Goal: Task Accomplishment & Management: Manage account settings

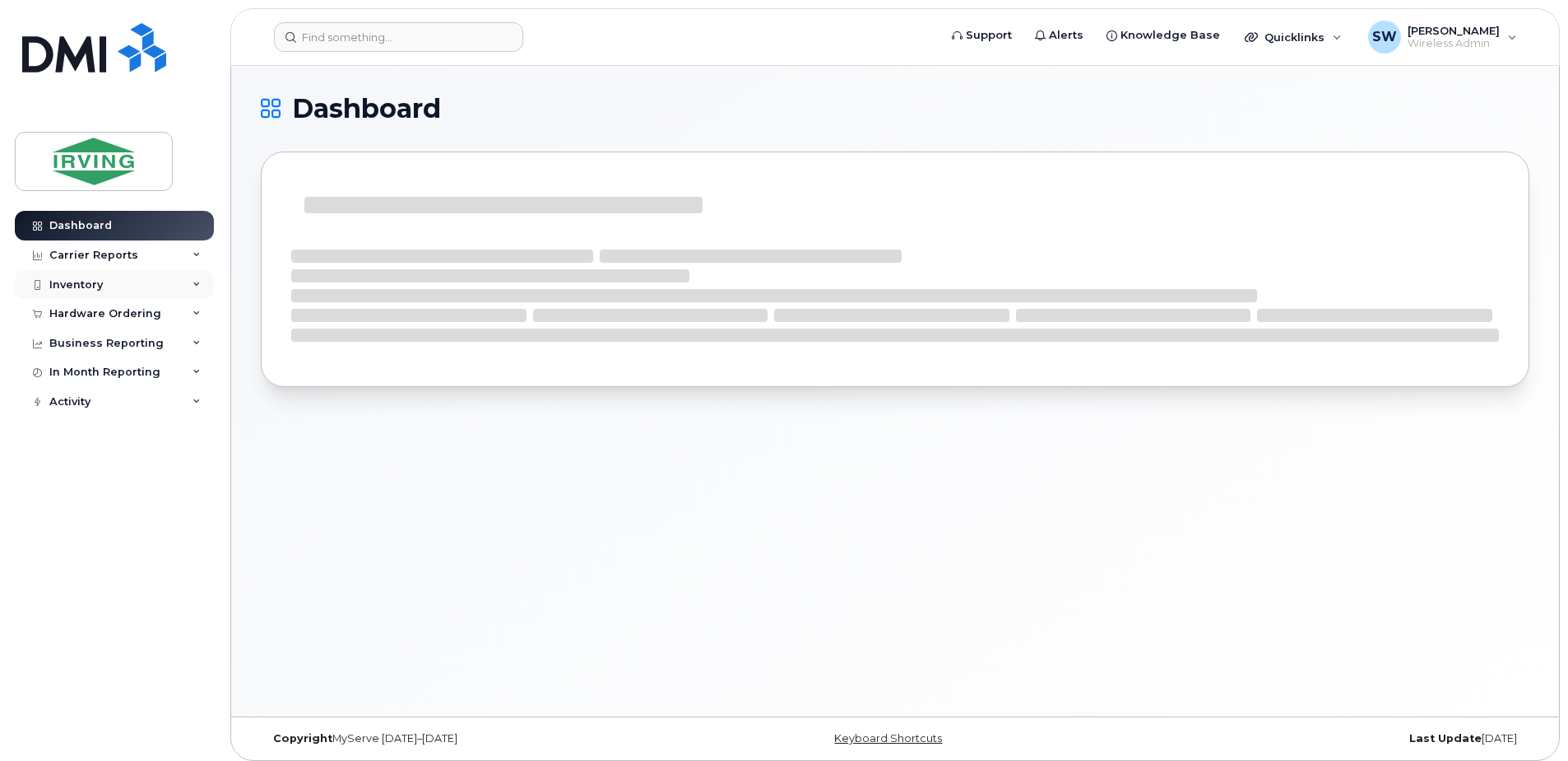
click at [82, 282] on div "Inventory" at bounding box center [76, 285] width 54 height 13
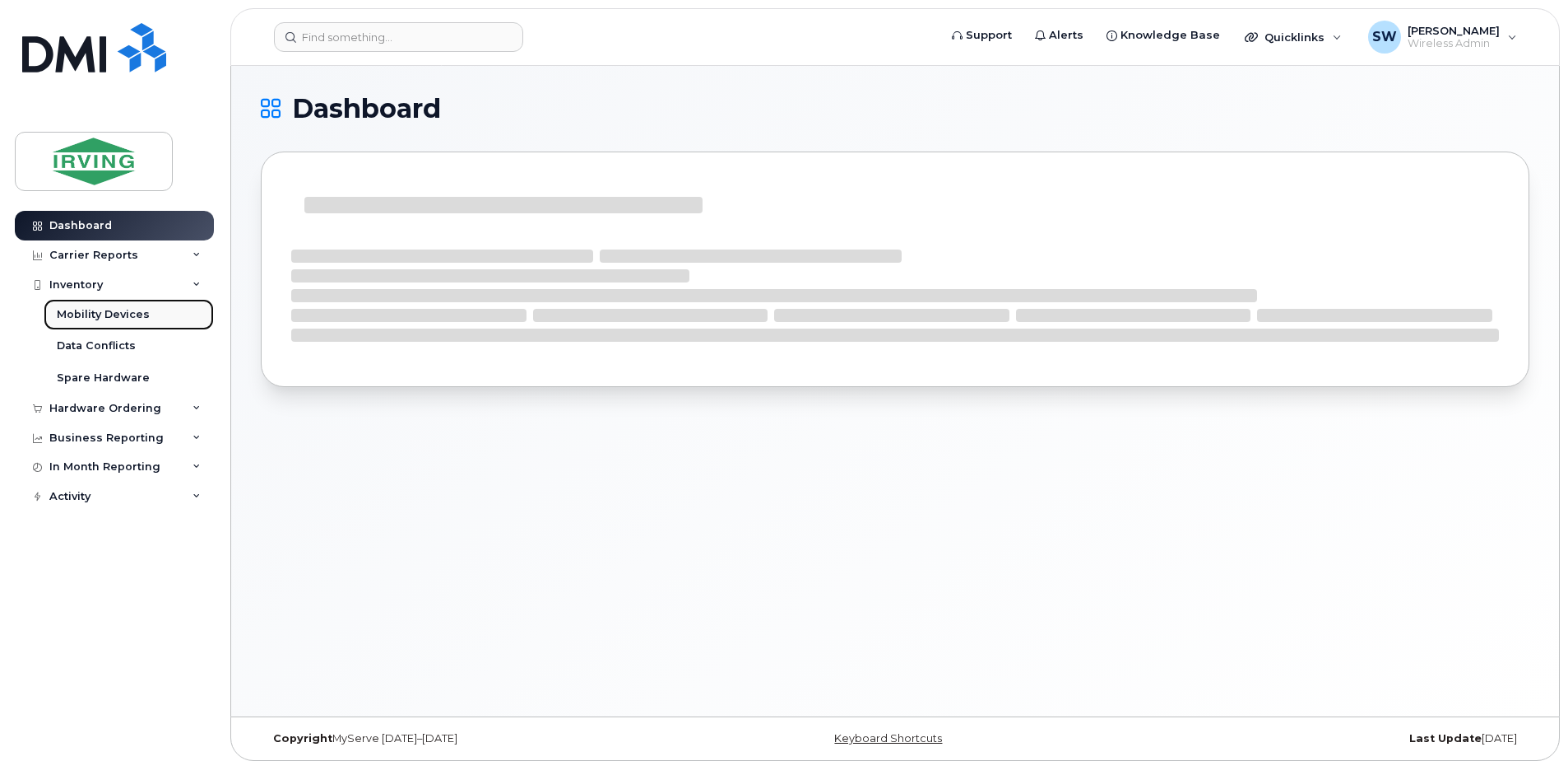
click at [101, 315] on div "Mobility Devices" at bounding box center [103, 314] width 93 height 15
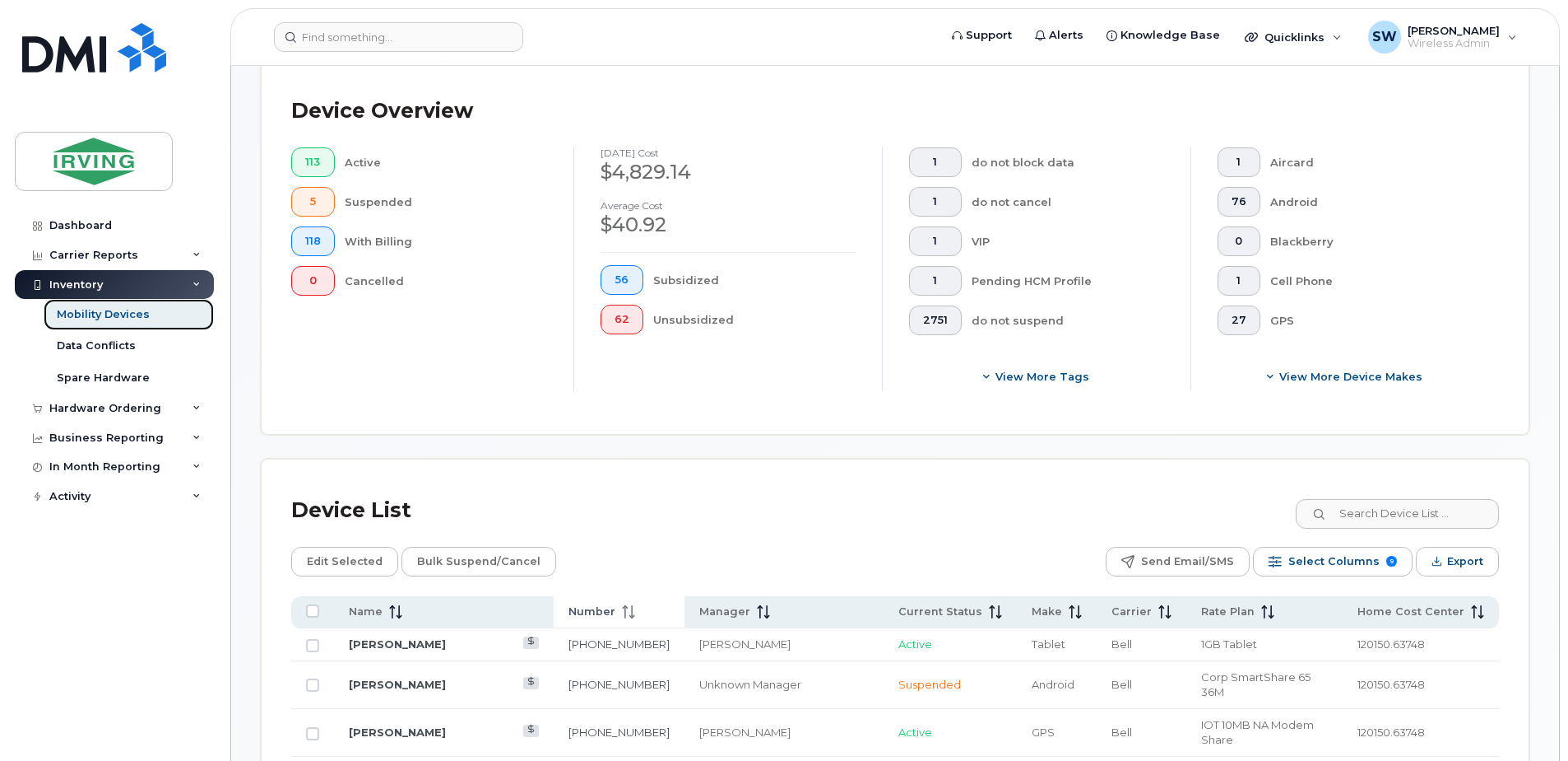
scroll to position [411, 0]
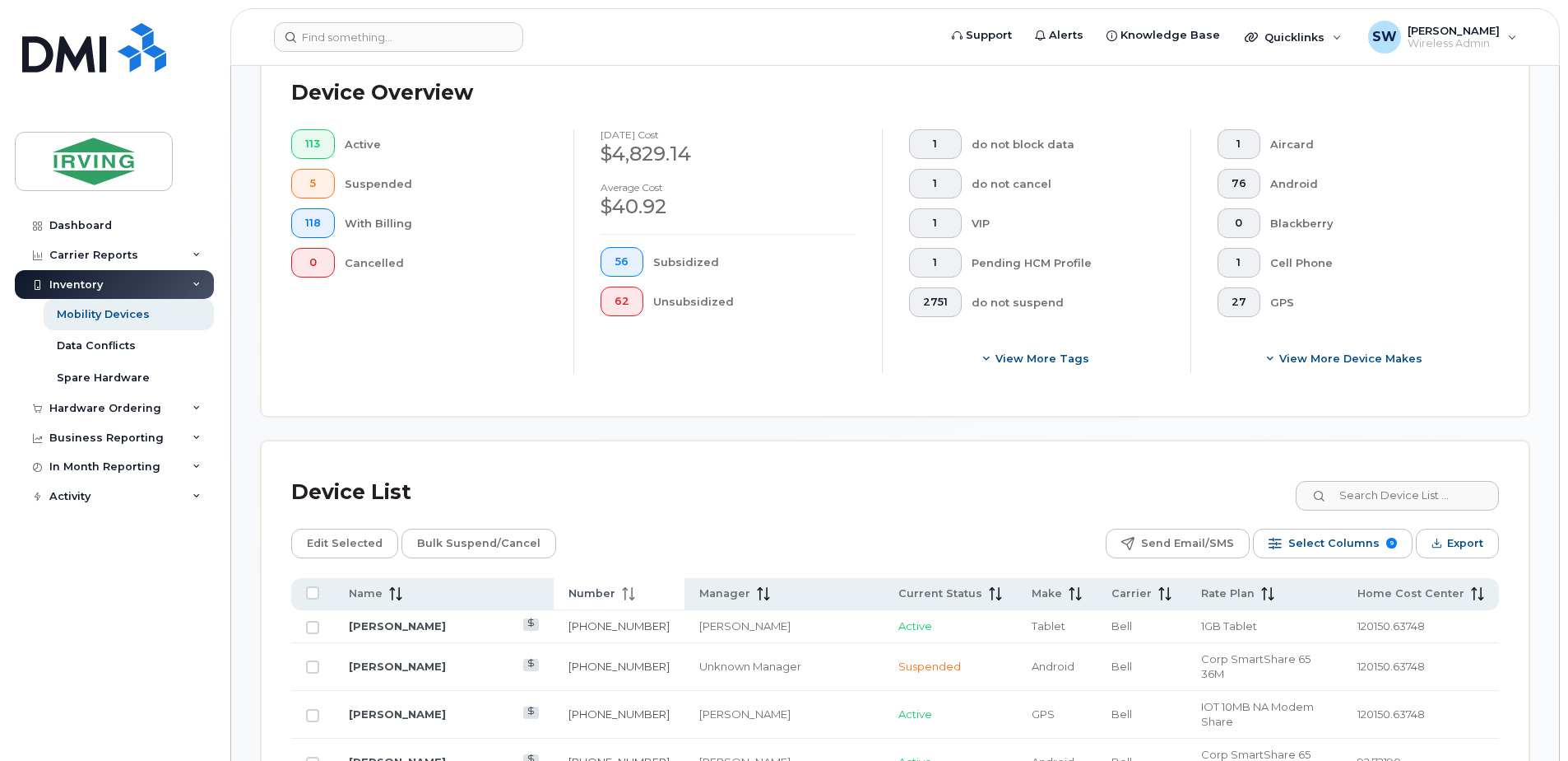
click at [604, 589] on span "Number" at bounding box center [591, 593] width 47 height 15
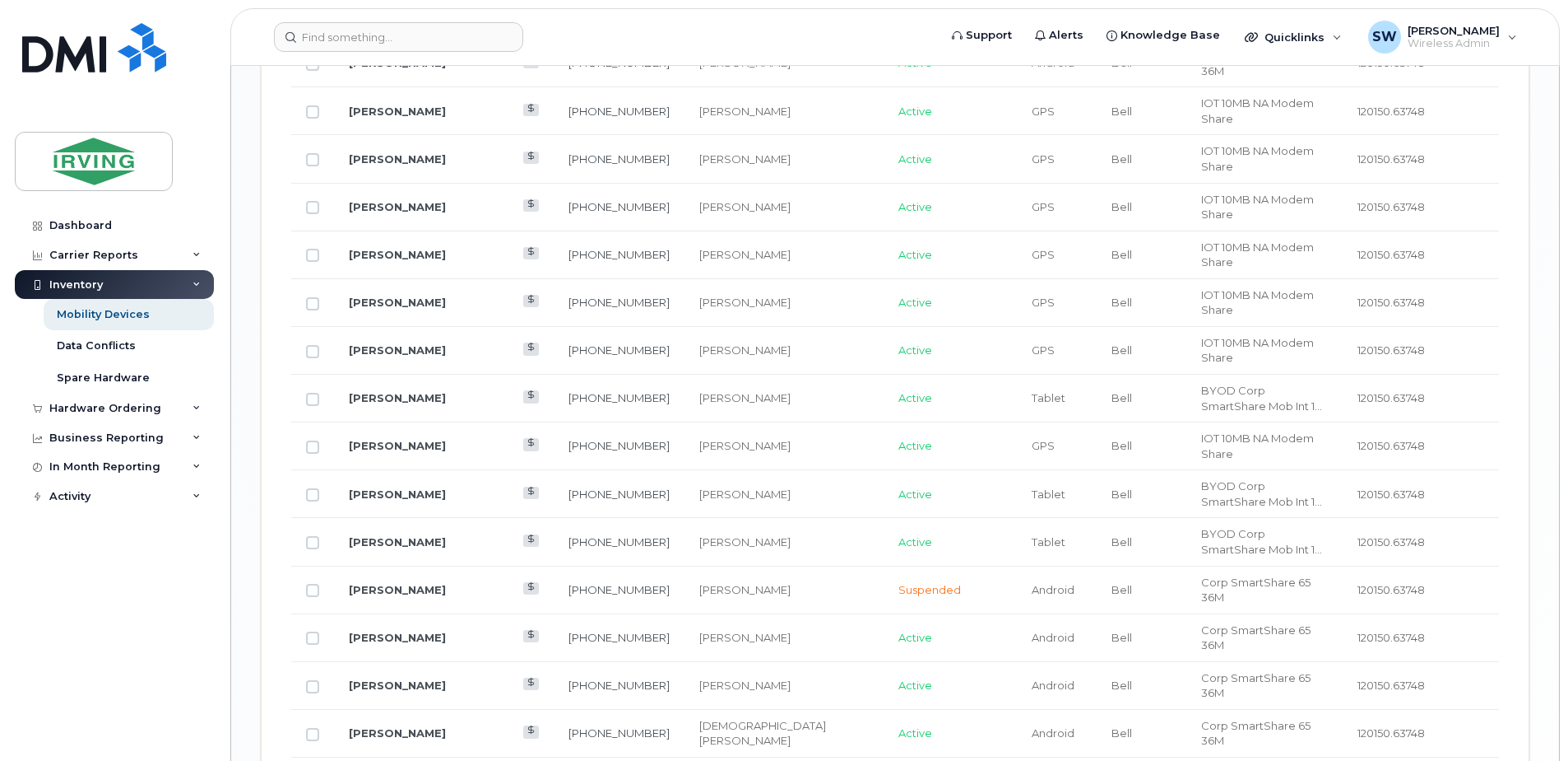
scroll to position [2040, 0]
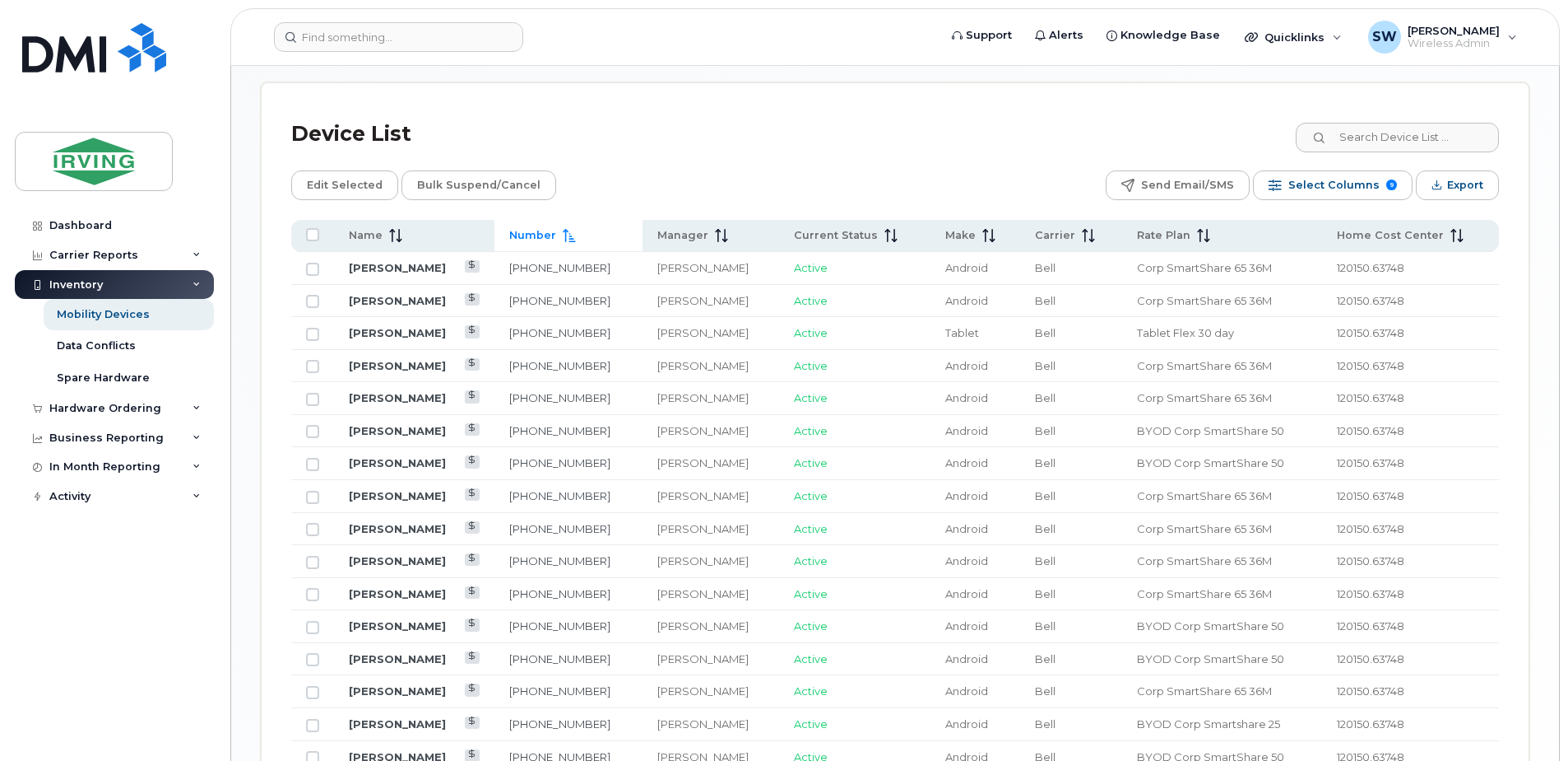
scroll to position [751, 0]
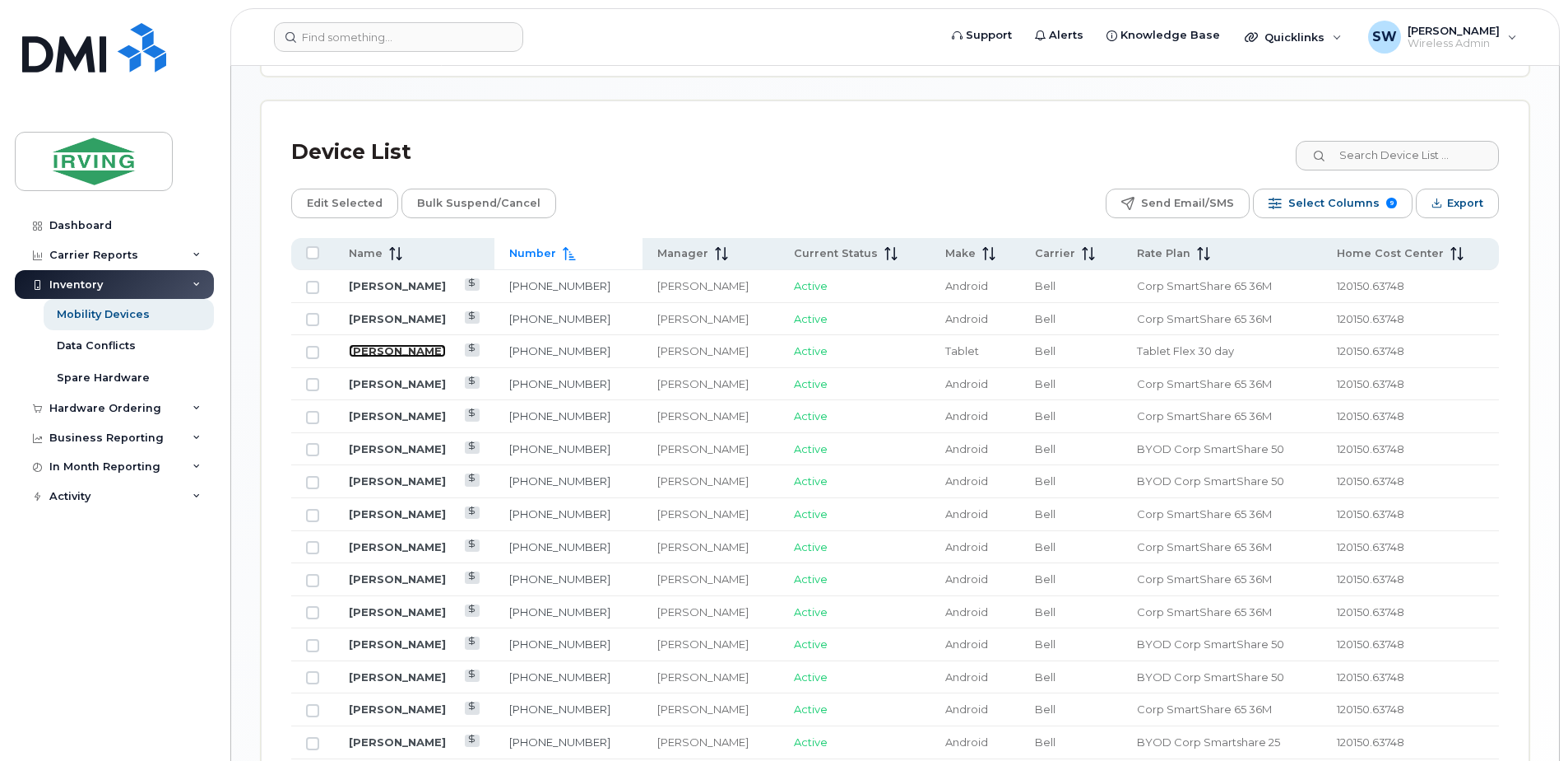
click at [412, 349] on link "[PERSON_NAME]" at bounding box center [396, 350] width 97 height 13
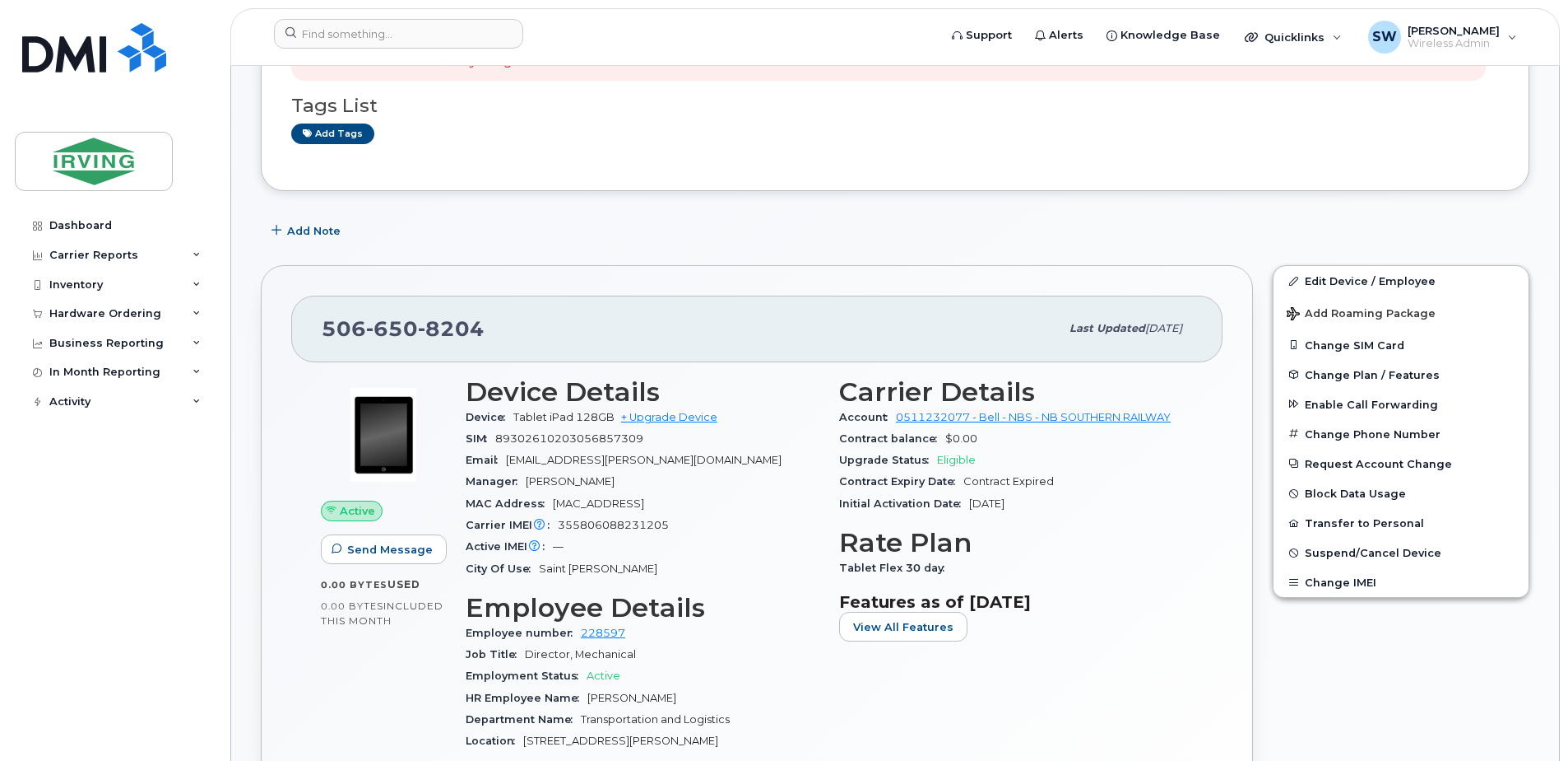
scroll to position [411, 0]
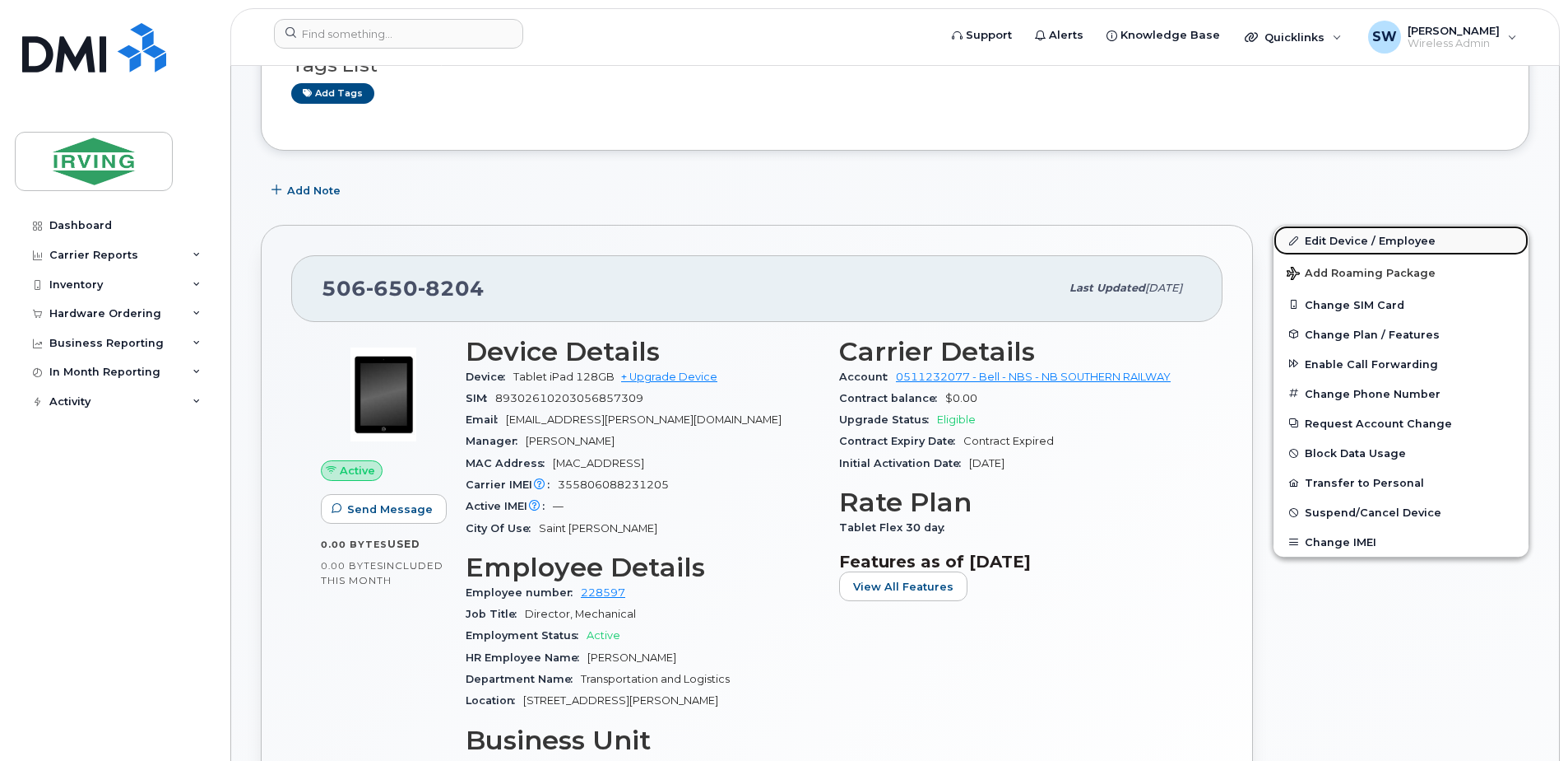
click at [1334, 244] on link "Edit Device / Employee" at bounding box center [1400, 241] width 255 height 30
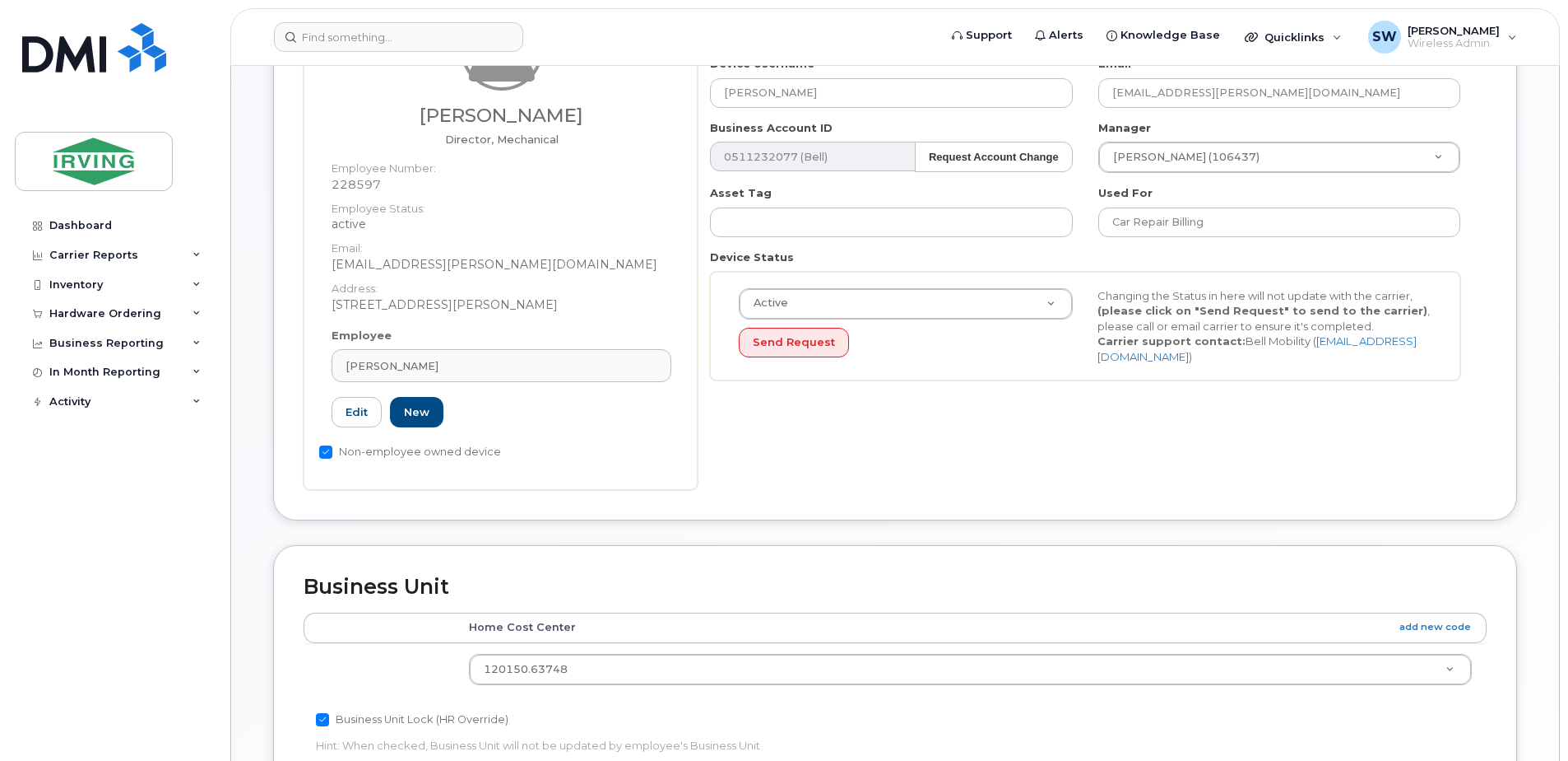
scroll to position [247, 0]
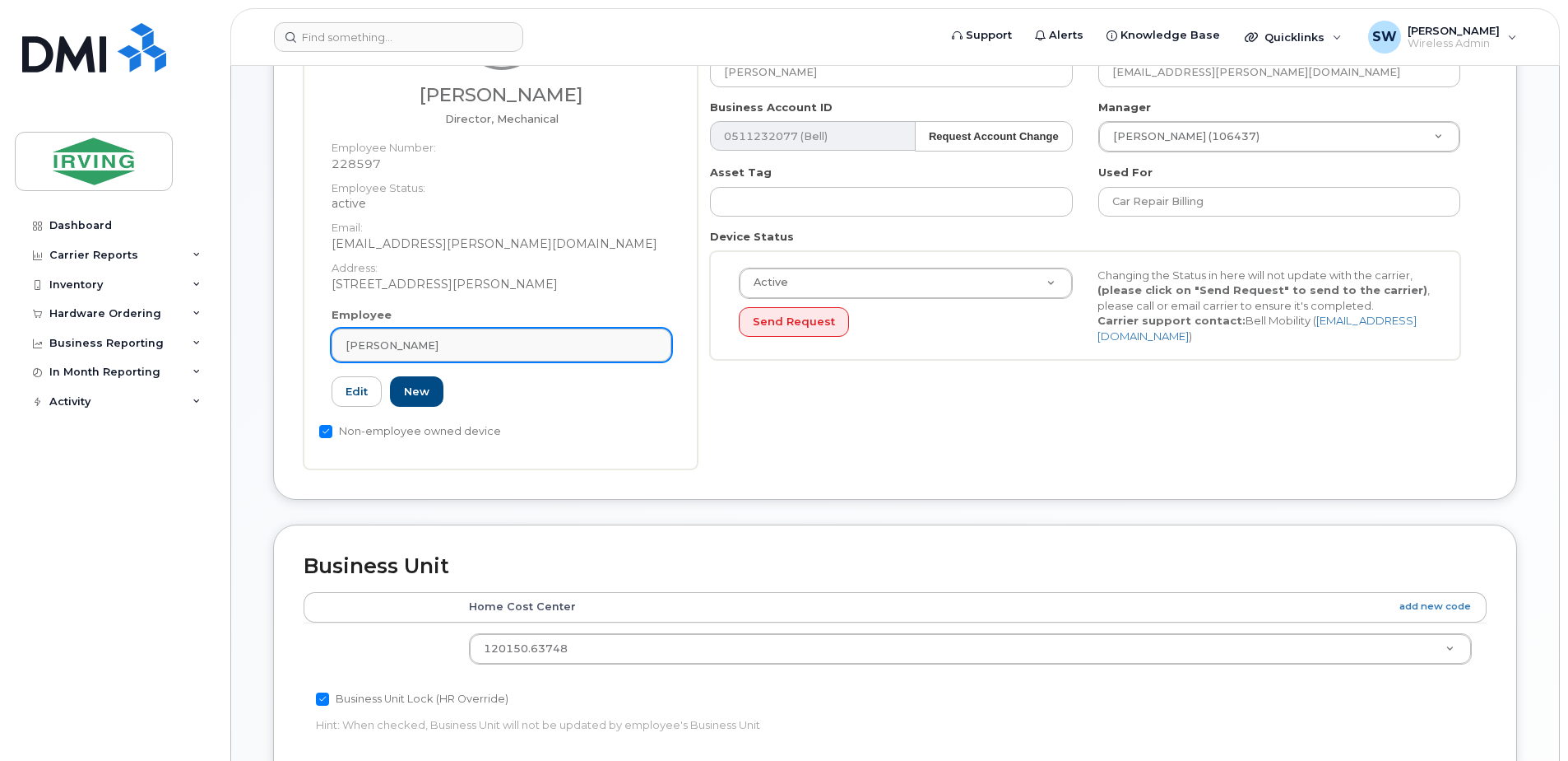
click at [416, 339] on span "[PERSON_NAME]" at bounding box center [391, 346] width 93 height 16
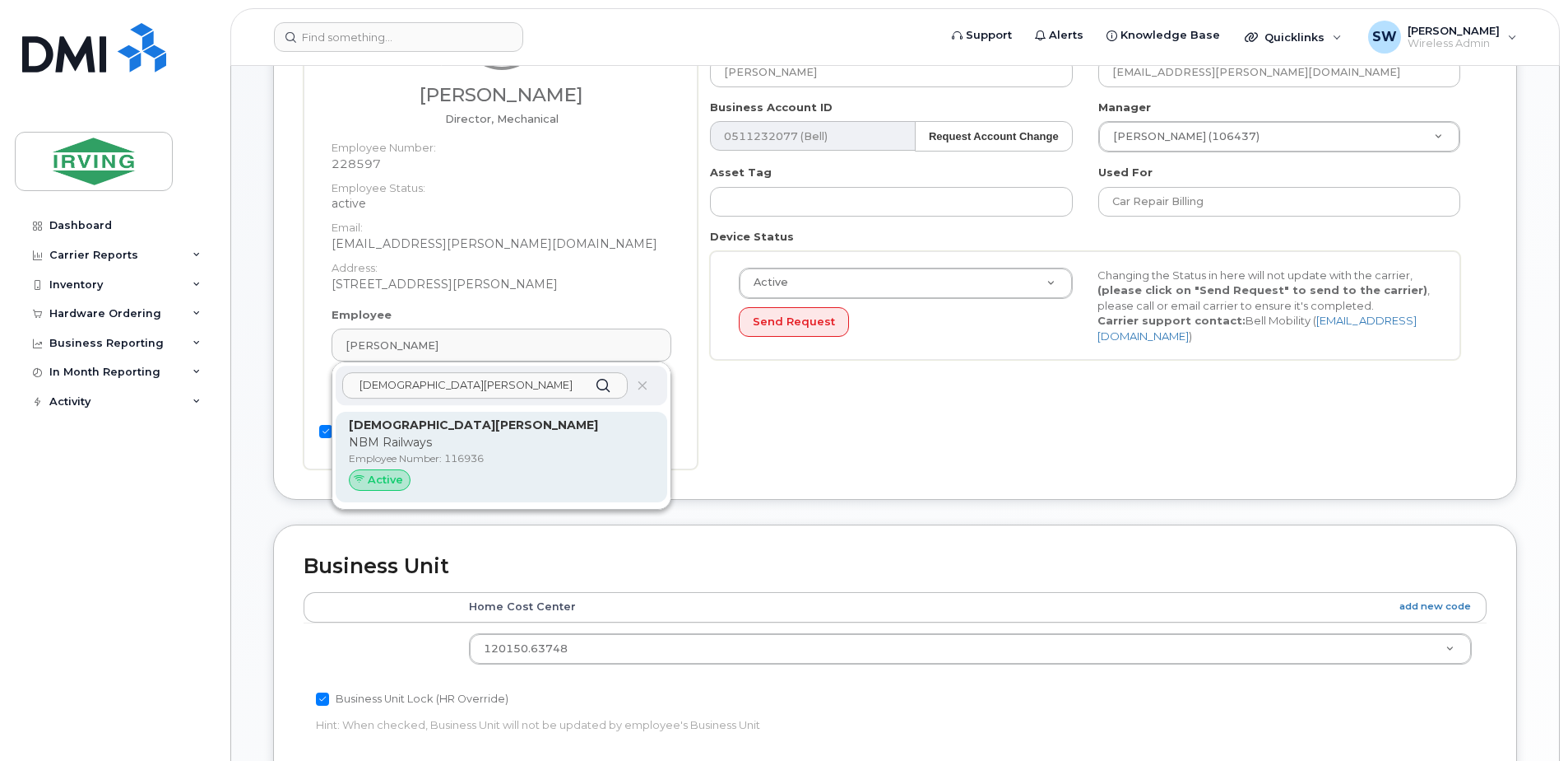
type input "[DEMOGRAPHIC_DATA][PERSON_NAME]"
click at [433, 442] on p "NBM Railways" at bounding box center [501, 441] width 305 height 17
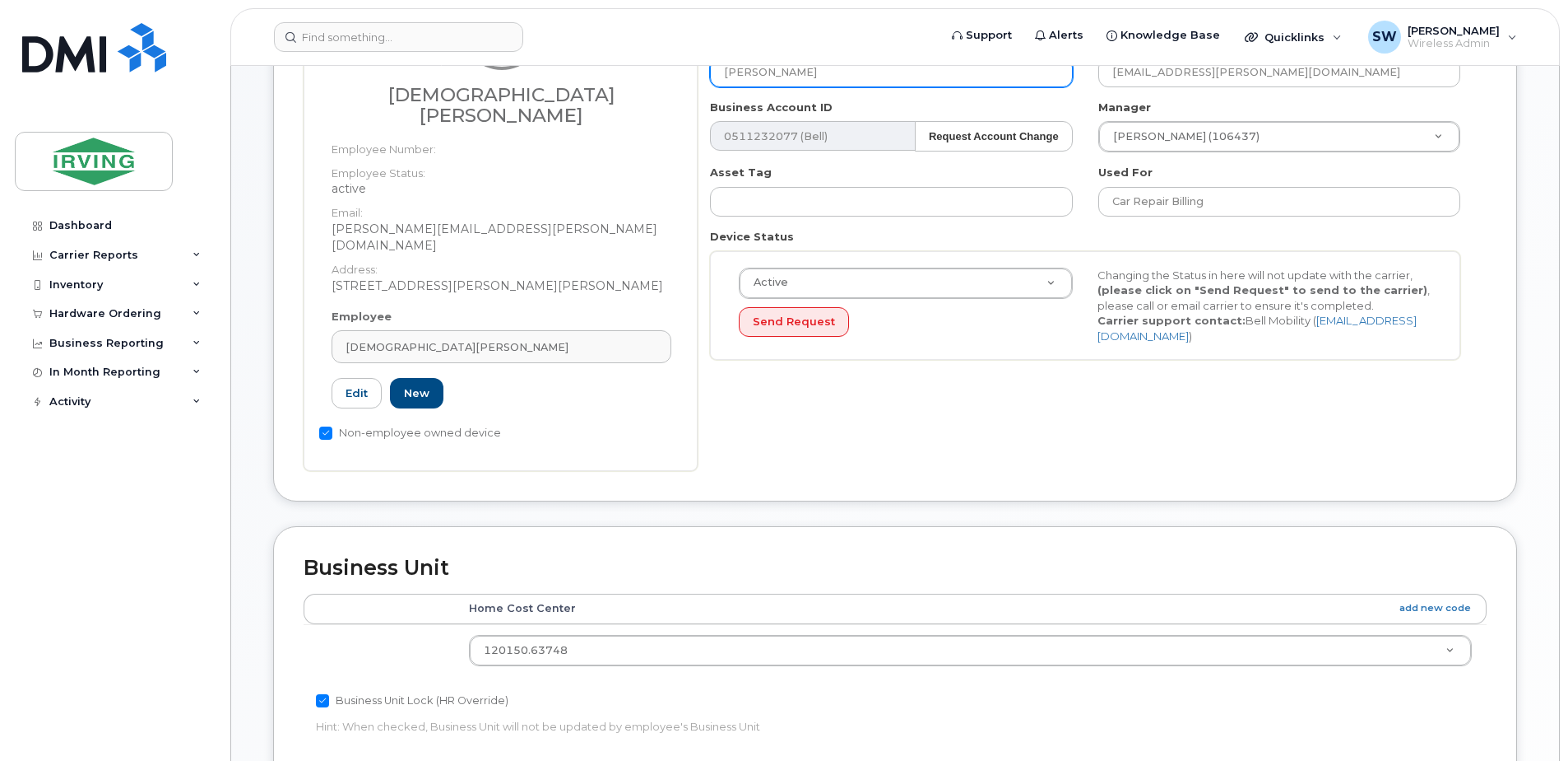
type input "116936"
type input "[DEMOGRAPHIC_DATA][PERSON_NAME]"
type input "belliveau.christian@nbmrailways.com"
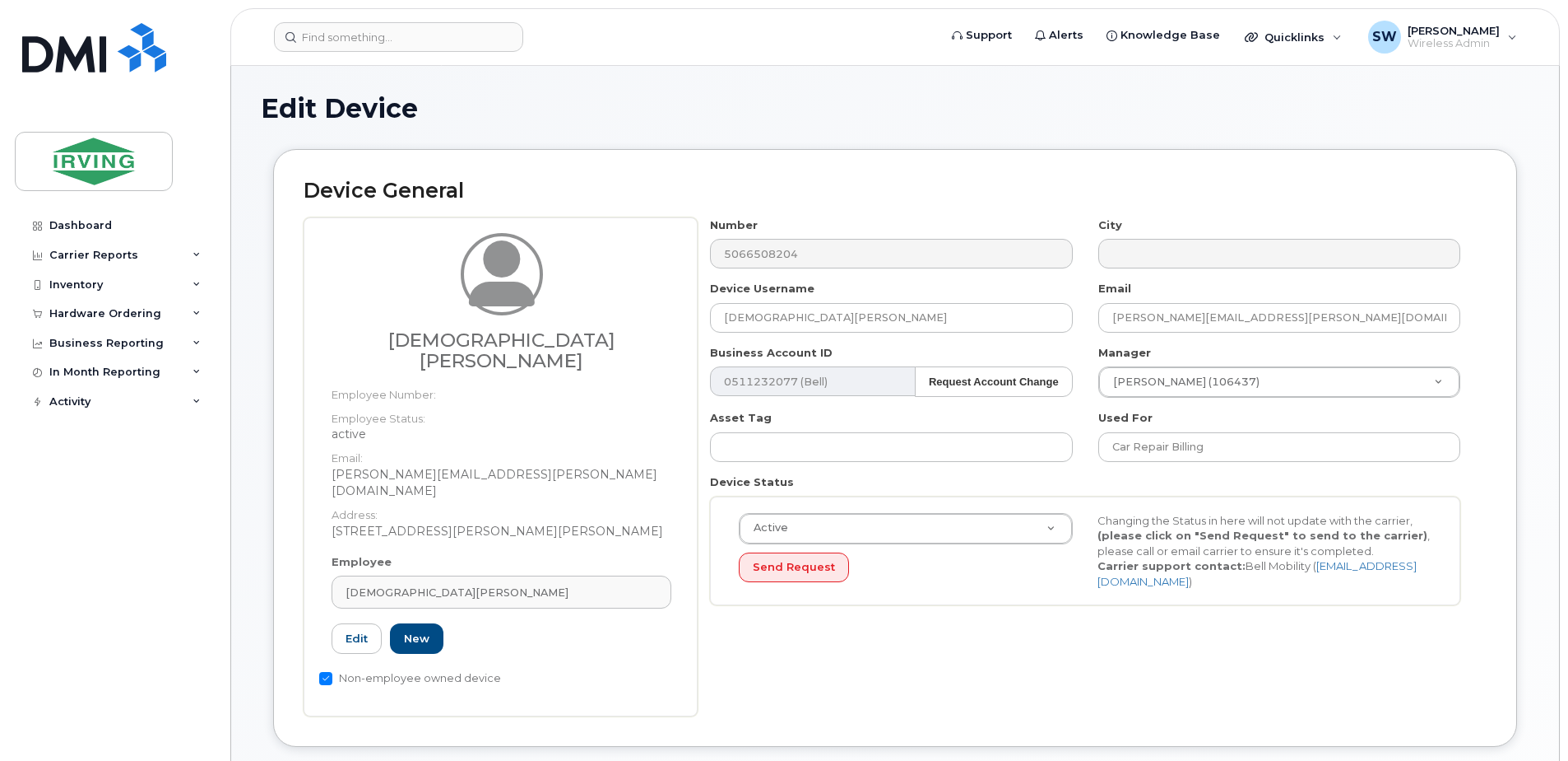
scroll to position [0, 0]
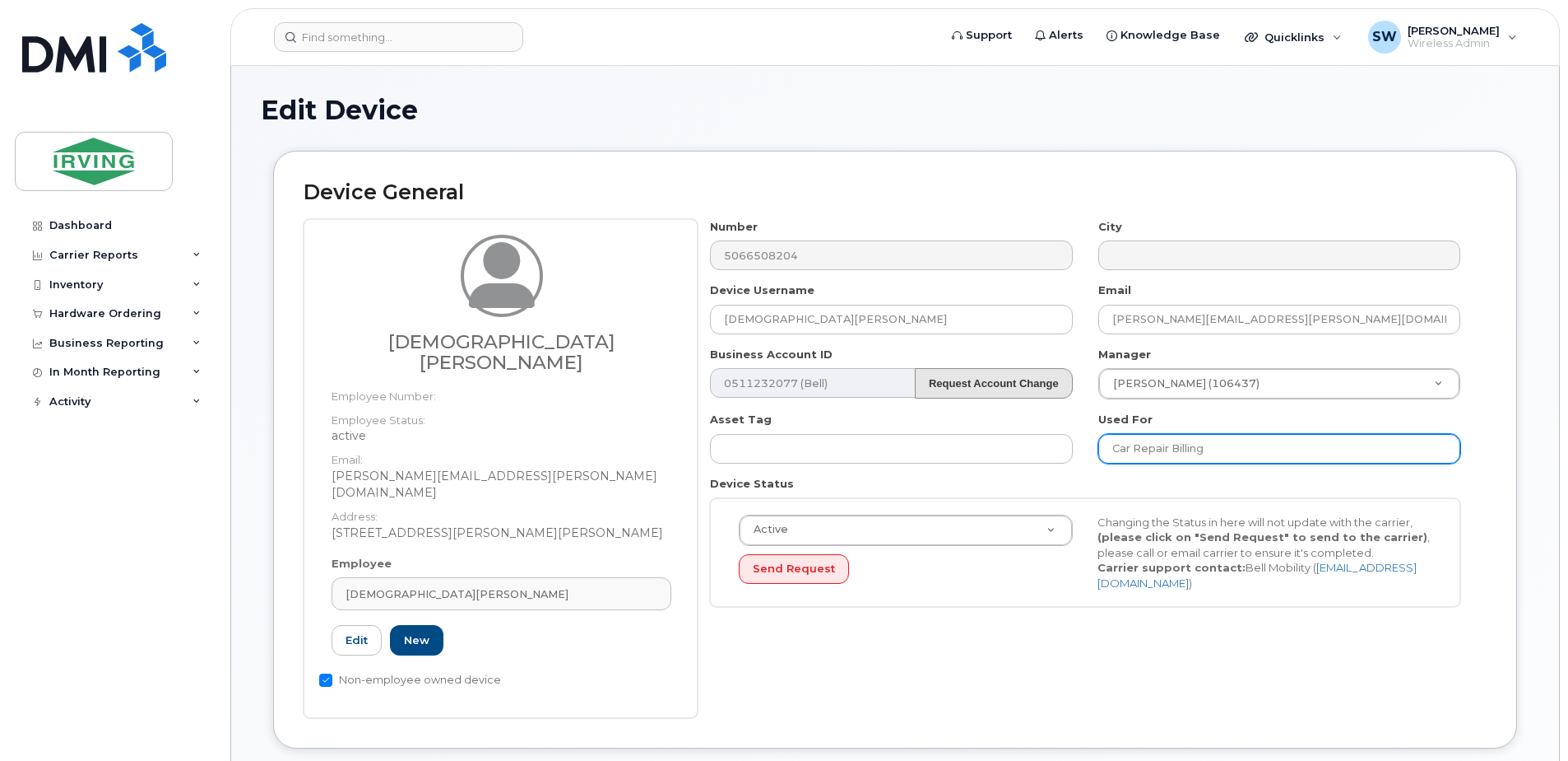
drag, startPoint x: 1239, startPoint y: 447, endPoint x: 987, endPoint y: 377, distance: 261.5
click at [972, 419] on div "Number 5066508204 City Device Username Christian Belliveau Email belliveau.chri…" at bounding box center [1085, 418] width 776 height 400
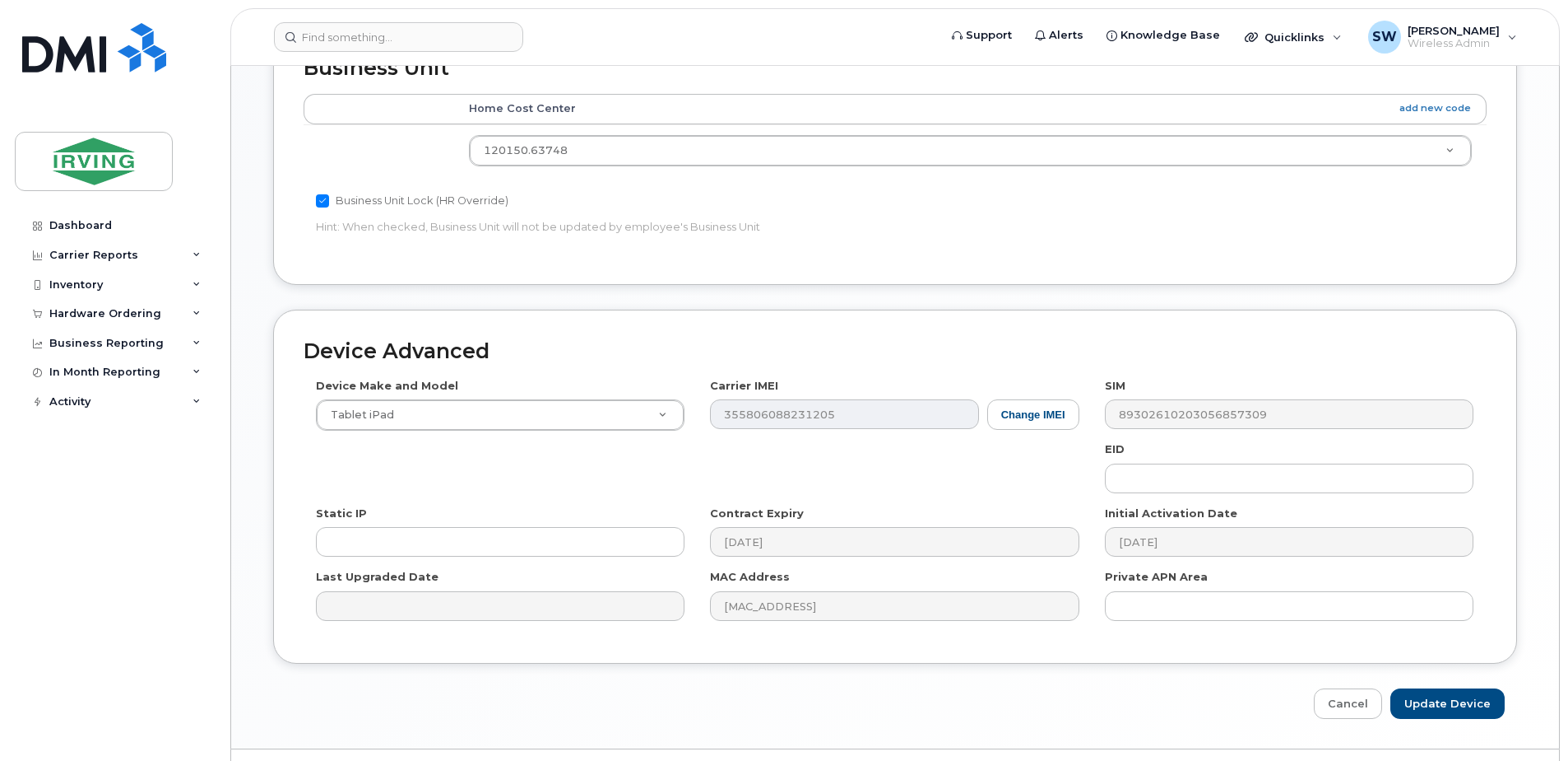
scroll to position [750, 0]
click at [1445, 685] on input "Update Device" at bounding box center [1447, 700] width 115 height 30
type input "Saving..."
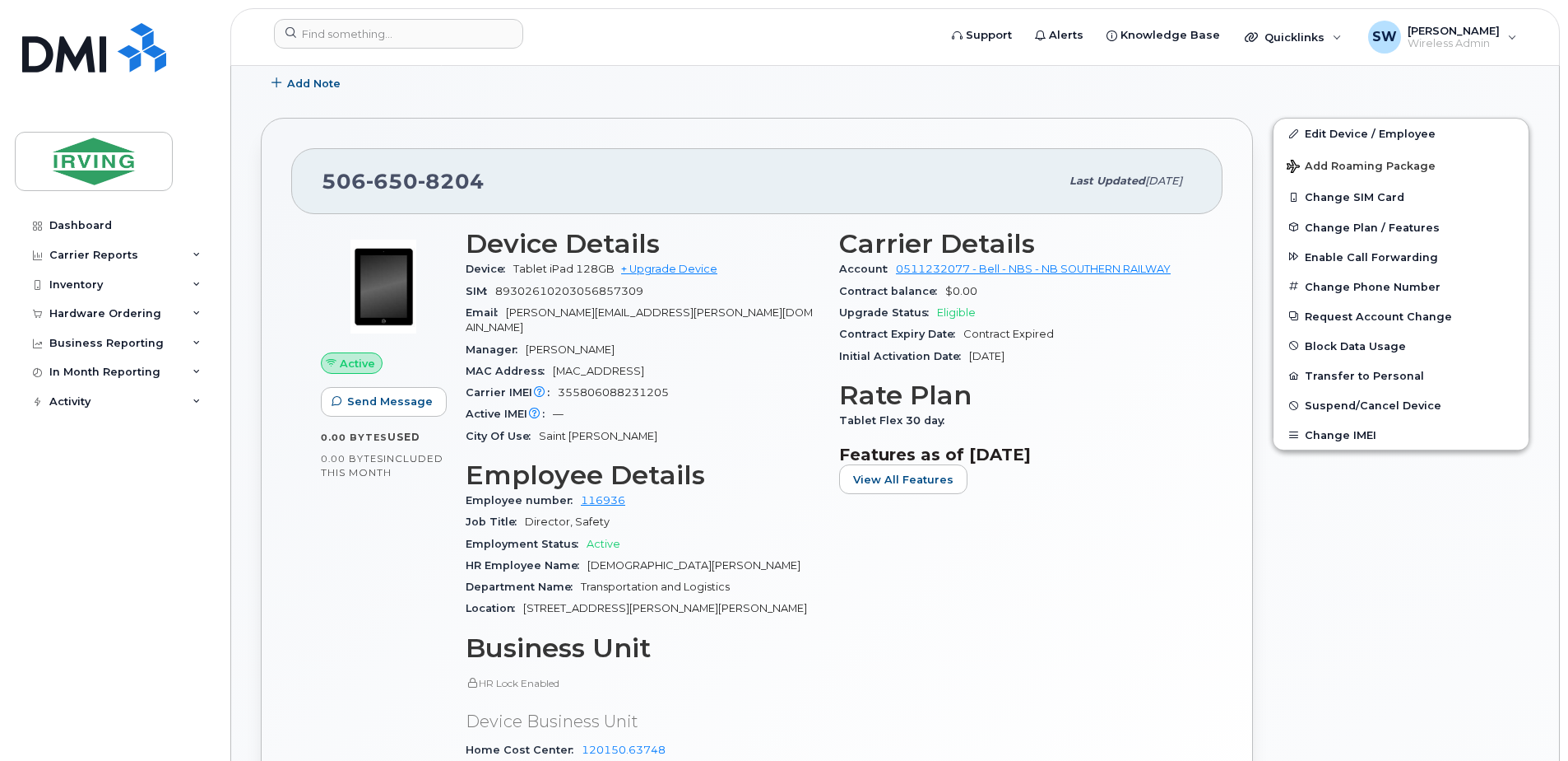
scroll to position [330, 0]
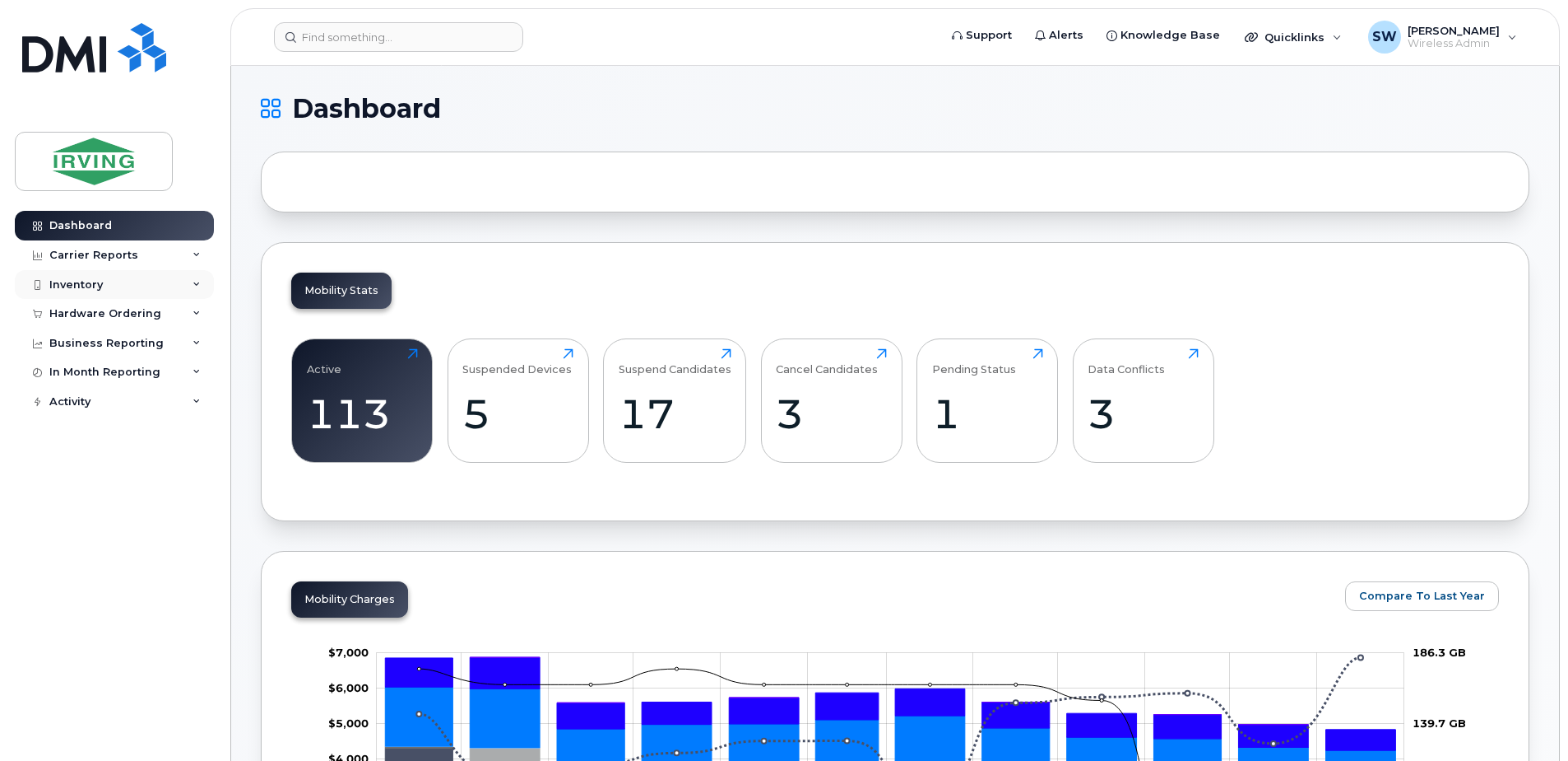
click at [92, 288] on div "Inventory" at bounding box center [76, 285] width 54 height 13
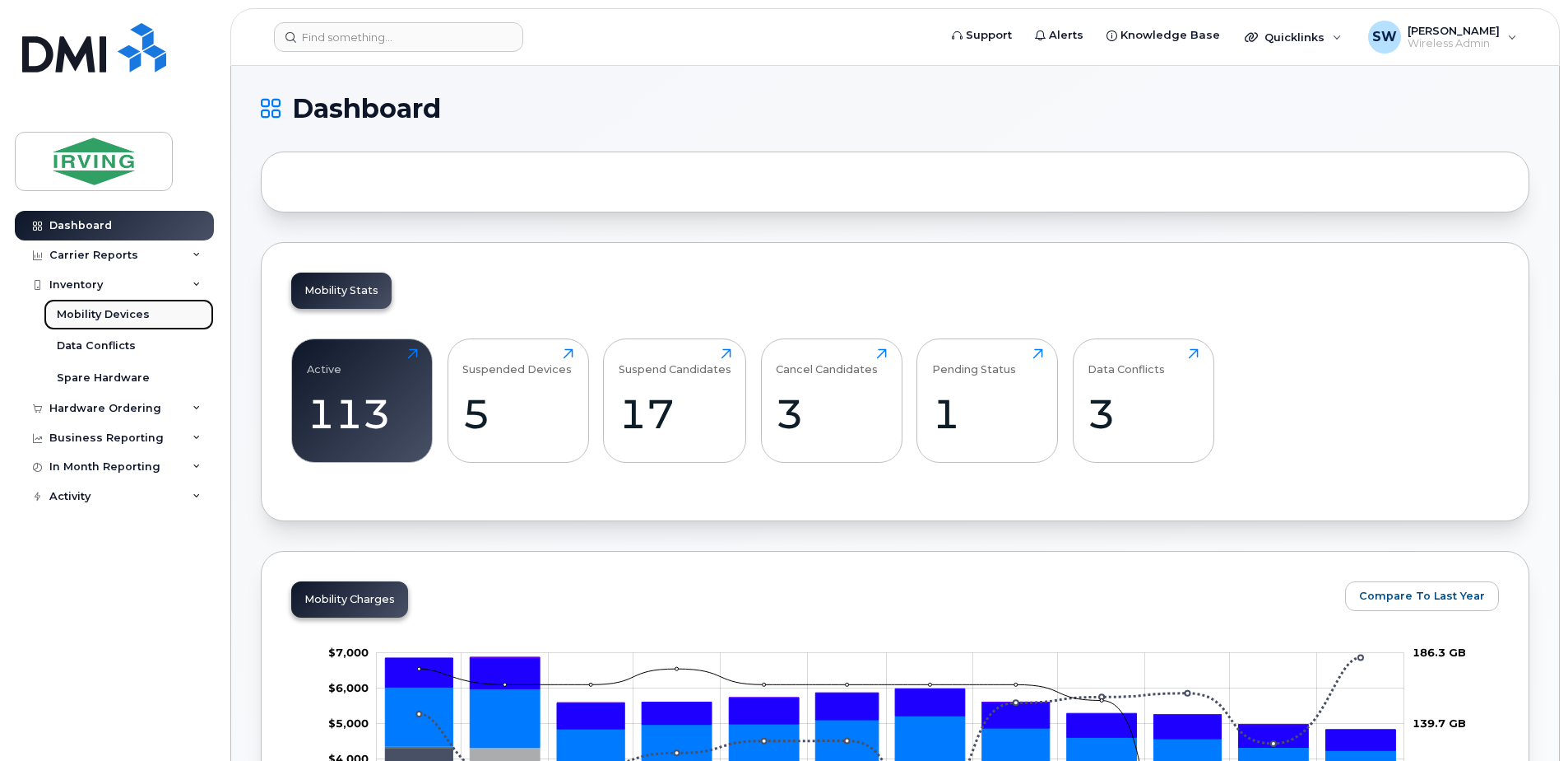
click at [122, 321] on div "Mobility Devices" at bounding box center [103, 314] width 93 height 15
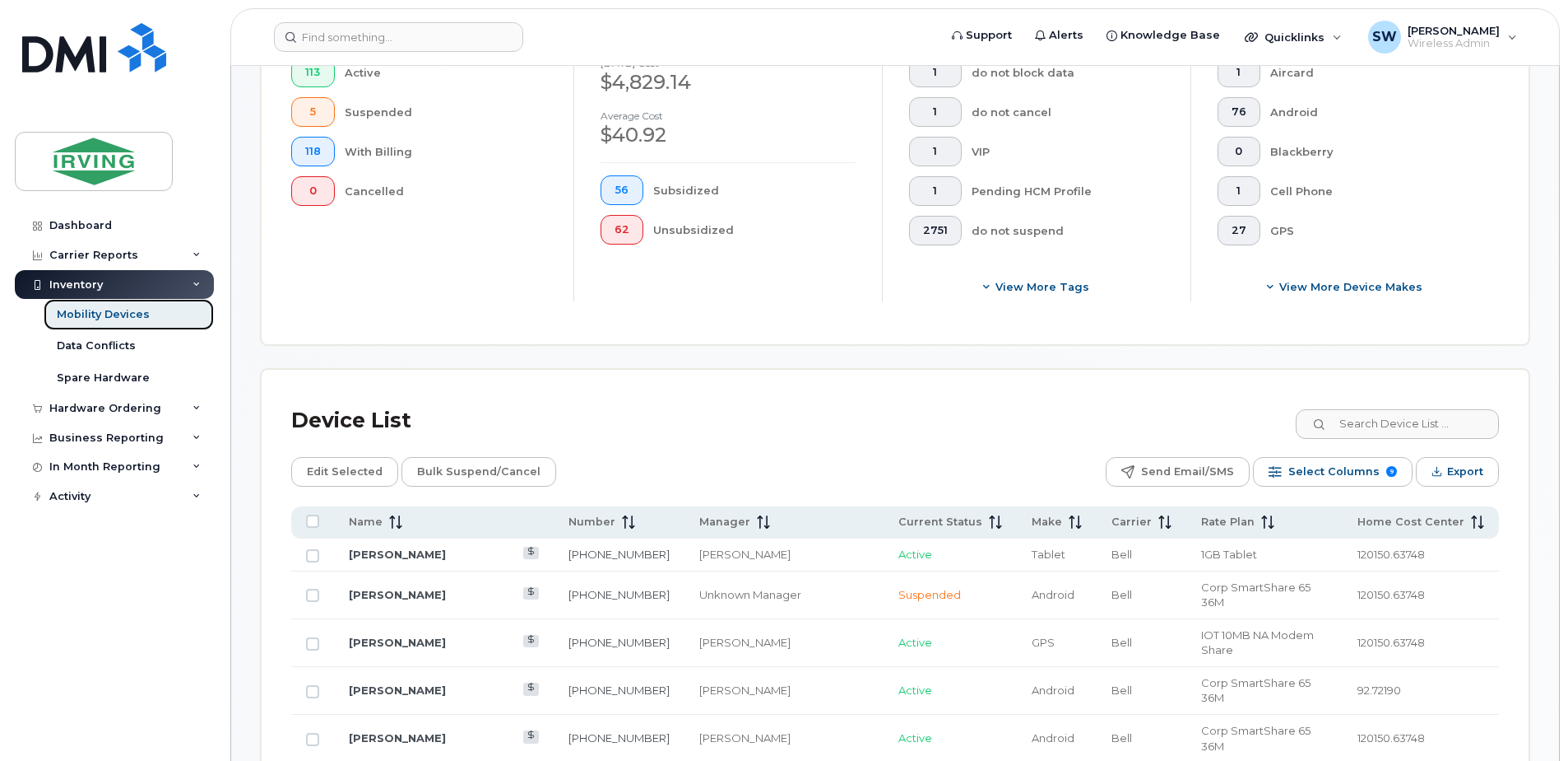
scroll to position [576, 0]
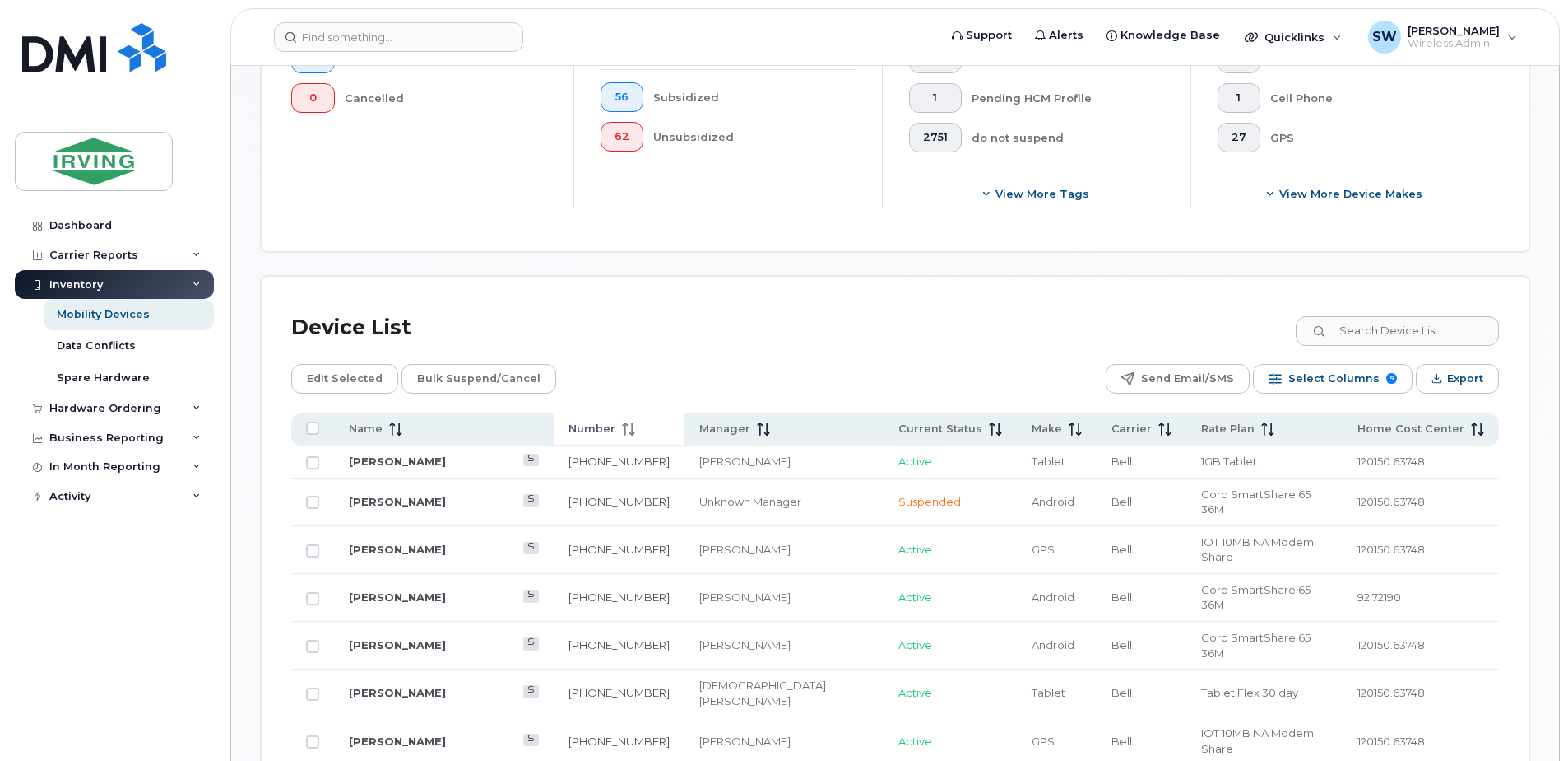
click at [607, 427] on span "Number" at bounding box center [591, 428] width 47 height 15
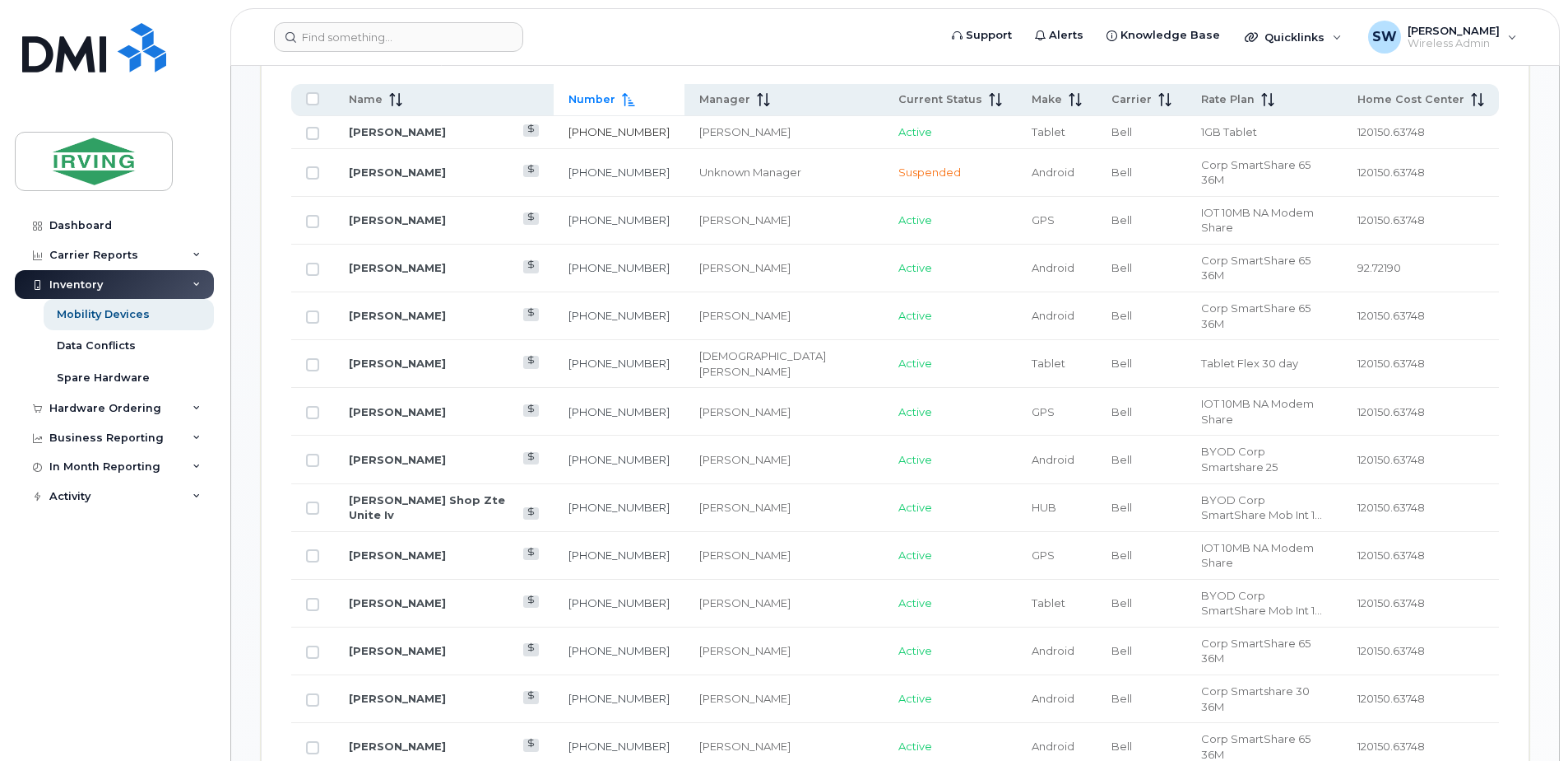
scroll to position [988, 0]
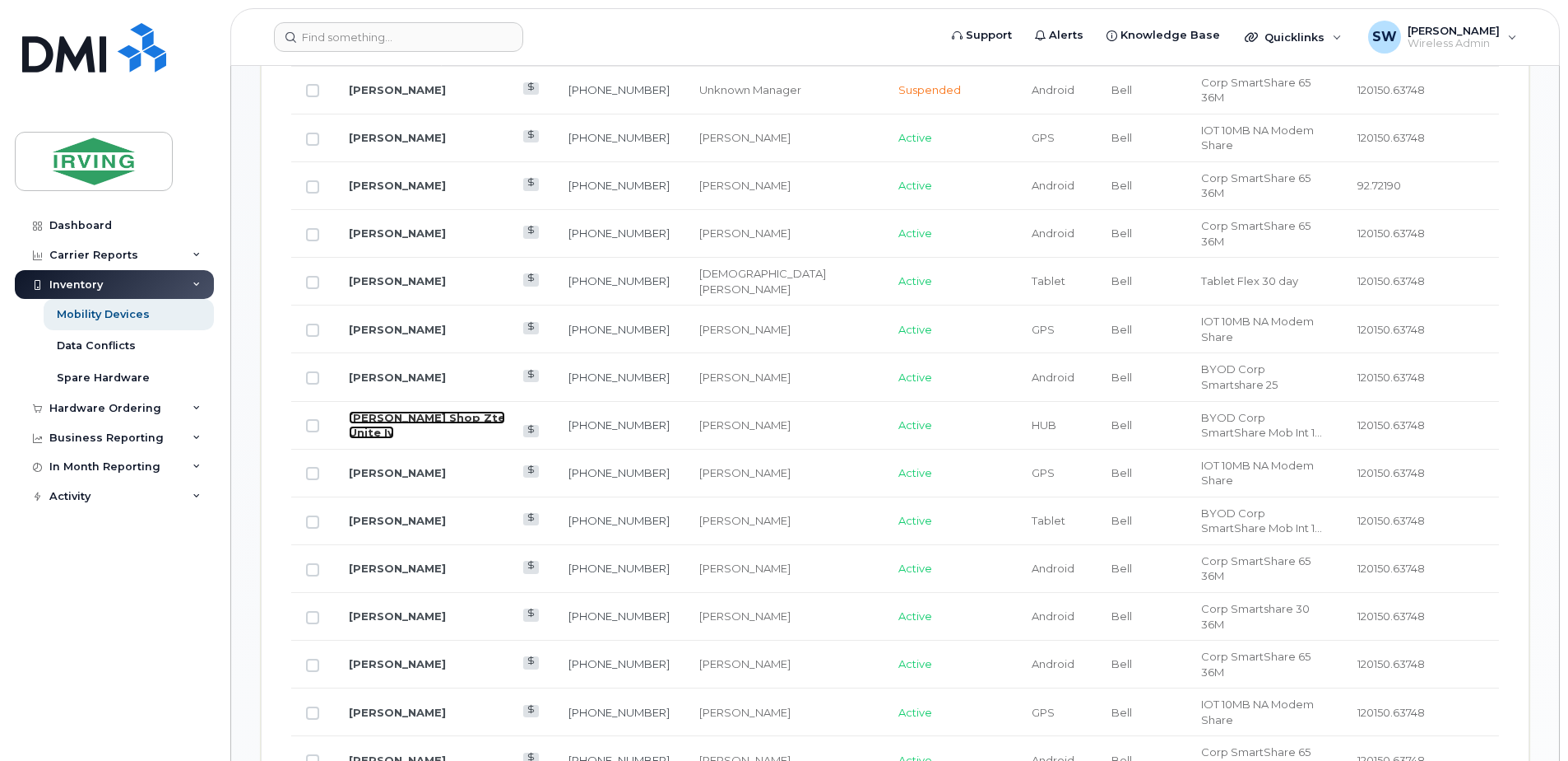
click at [371, 410] on link "[PERSON_NAME] Shop Zte Unite Iv" at bounding box center [426, 424] width 157 height 29
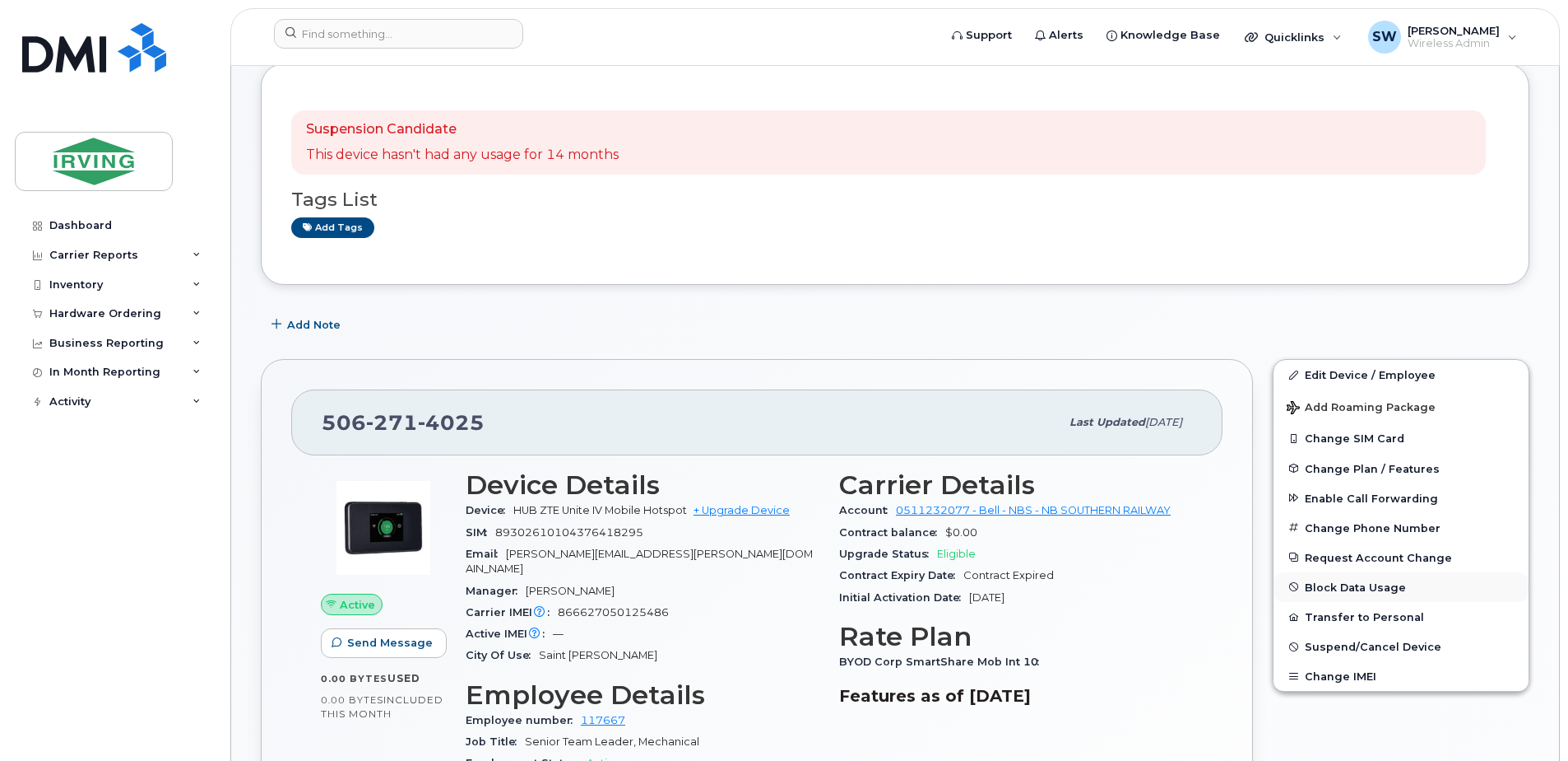
scroll to position [247, 0]
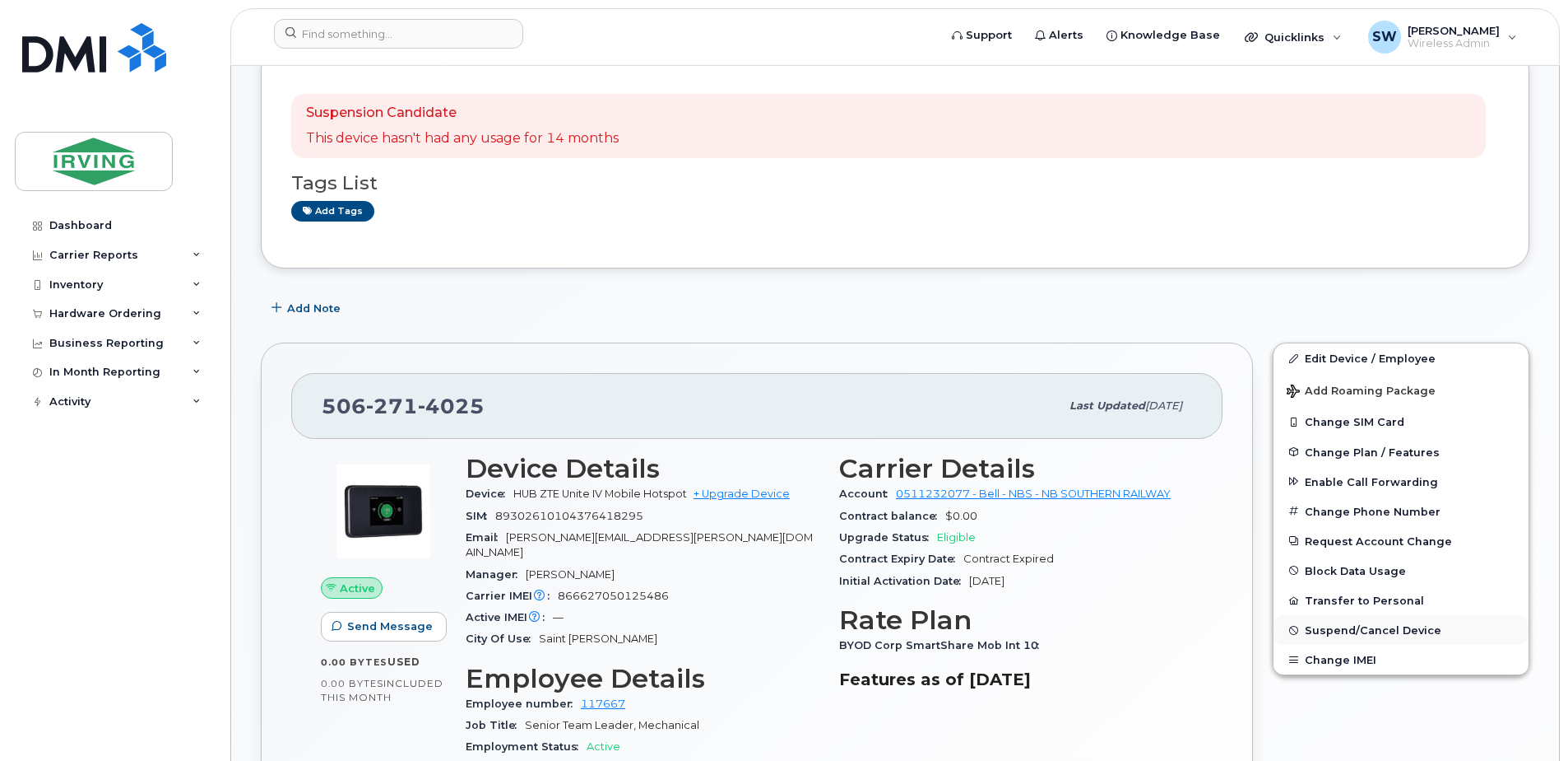
click at [1342, 625] on span "Suspend/Cancel Device" at bounding box center [1372, 630] width 137 height 12
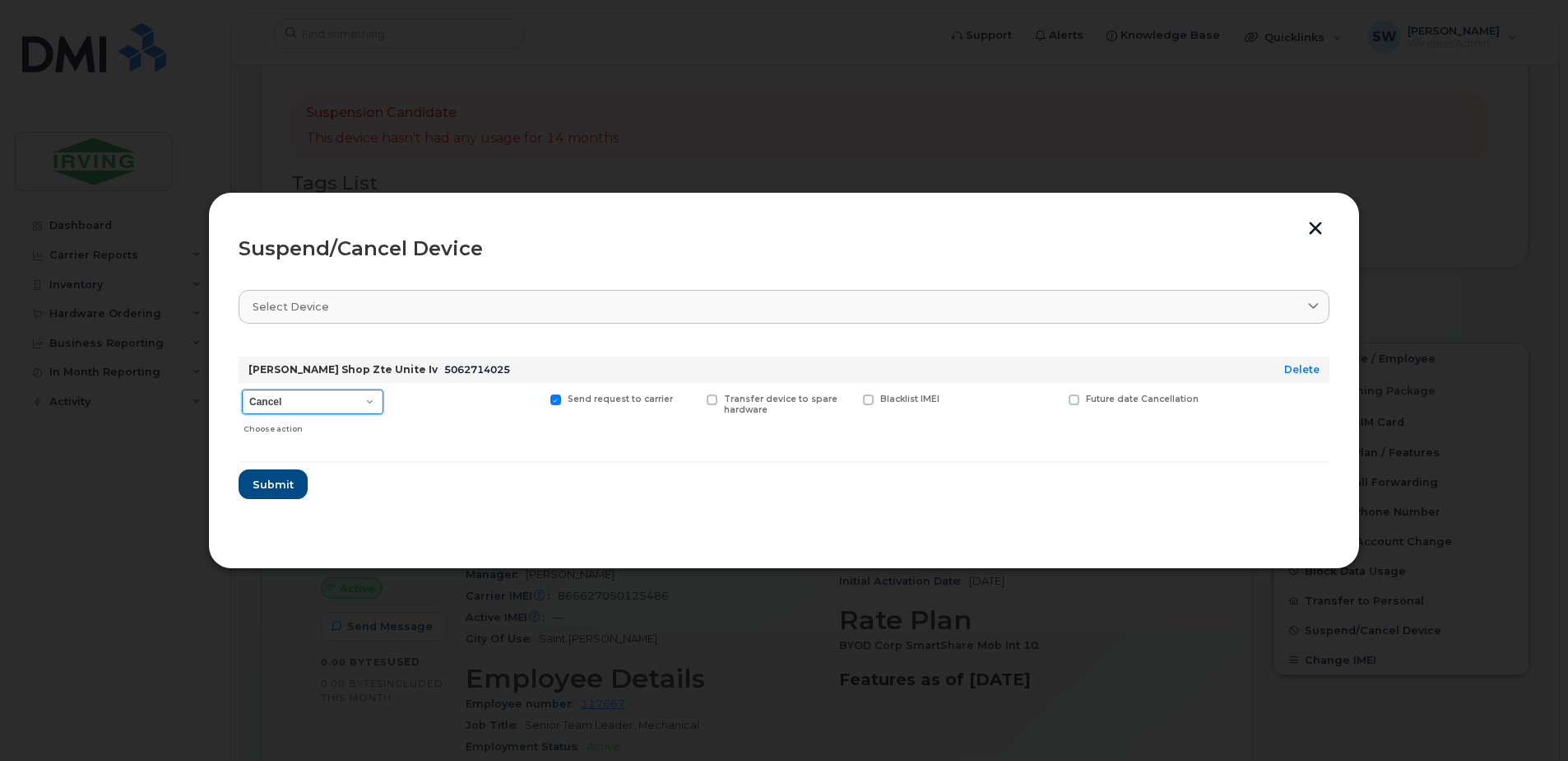
click at [374, 402] on select "Cancel Suspend - Extend Suspension Suspend - Reduced Rate Suspend - Full Rate S…" at bounding box center [312, 401] width 142 height 25
click at [242, 389] on select "Cancel Suspend - Extend Suspension Suspend - Reduced Rate Suspend - Full Rate S…" at bounding box center [312, 401] width 142 height 25
click at [261, 476] on span "Submit" at bounding box center [271, 484] width 41 height 16
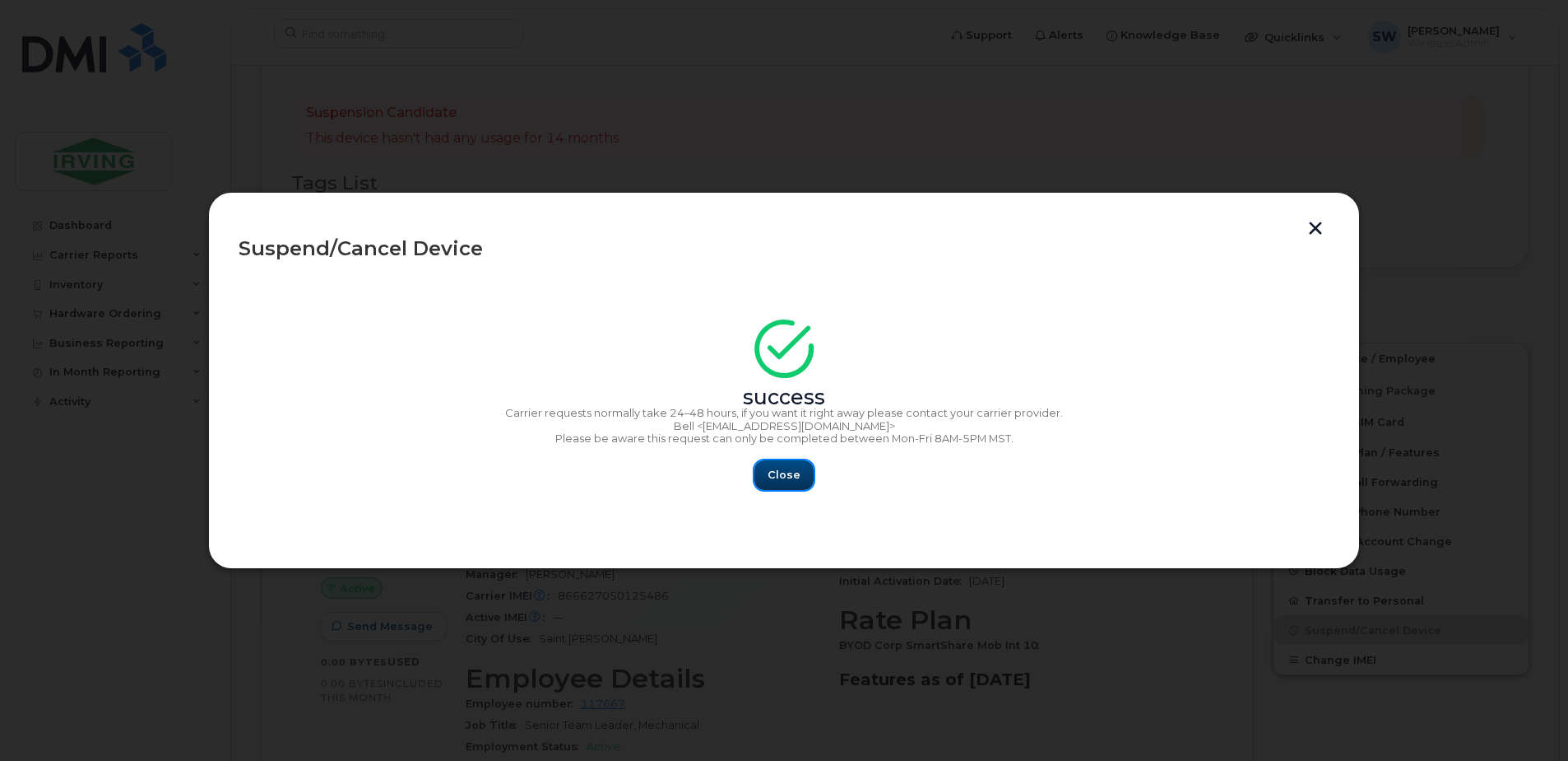
click at [778, 475] on span "Close" at bounding box center [784, 474] width 33 height 16
